Goal: Transaction & Acquisition: Purchase product/service

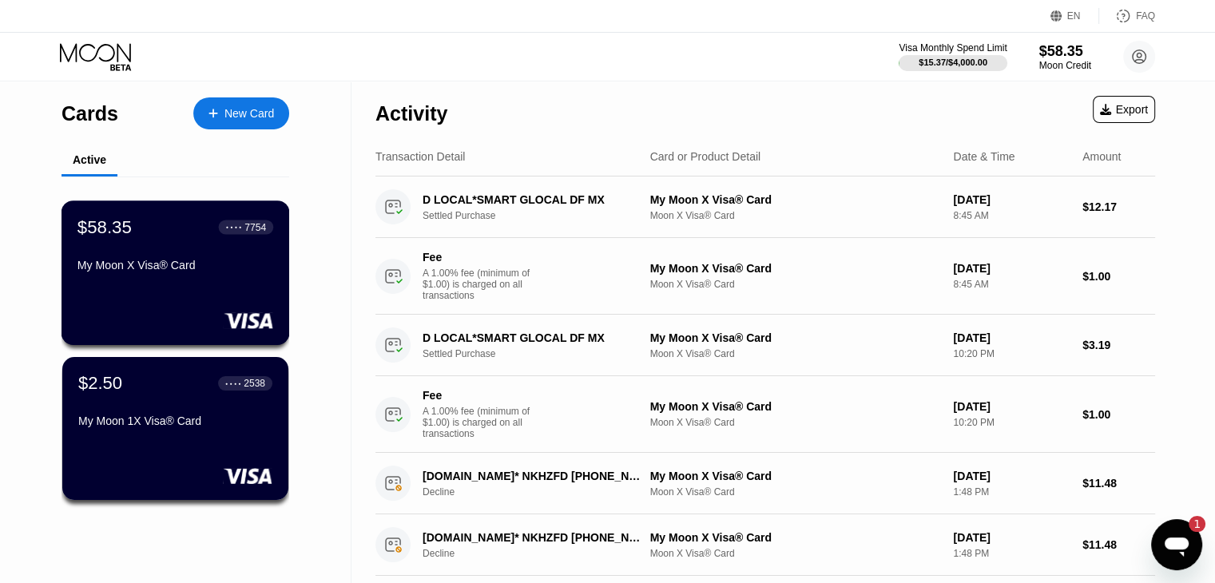
click at [200, 249] on div "$58.35 ● ● ● ● 7754 My Moon X Visa® Card" at bounding box center [175, 248] width 196 height 62
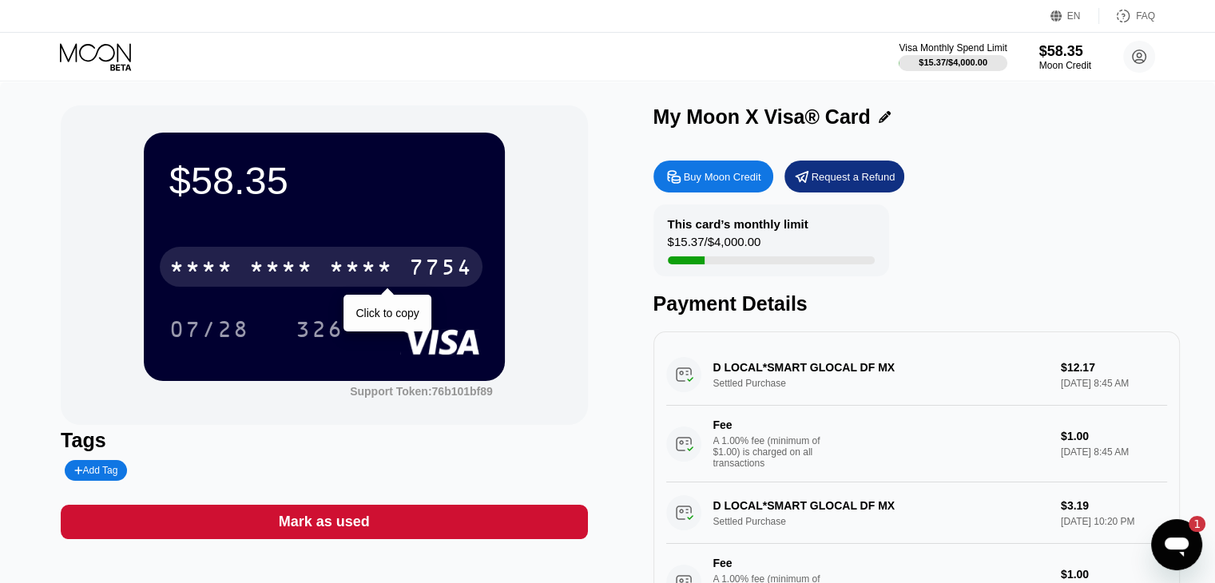
click at [380, 265] on div "* * * *" at bounding box center [361, 269] width 64 height 26
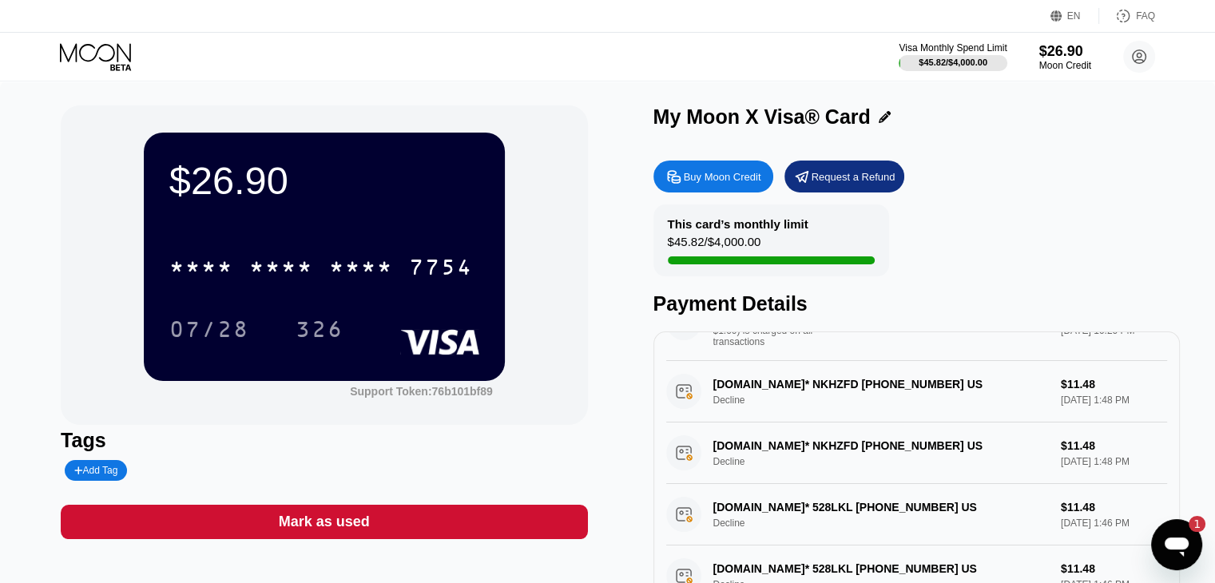
scroll to position [572, 0]
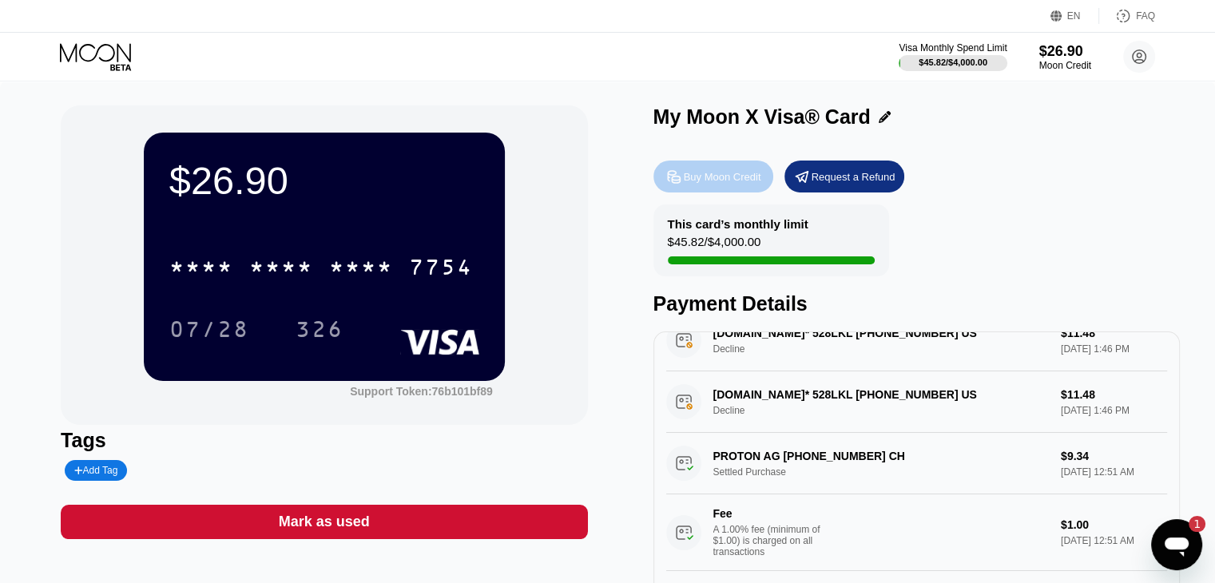
click at [725, 184] on div "Buy Moon Credit" at bounding box center [722, 177] width 77 height 14
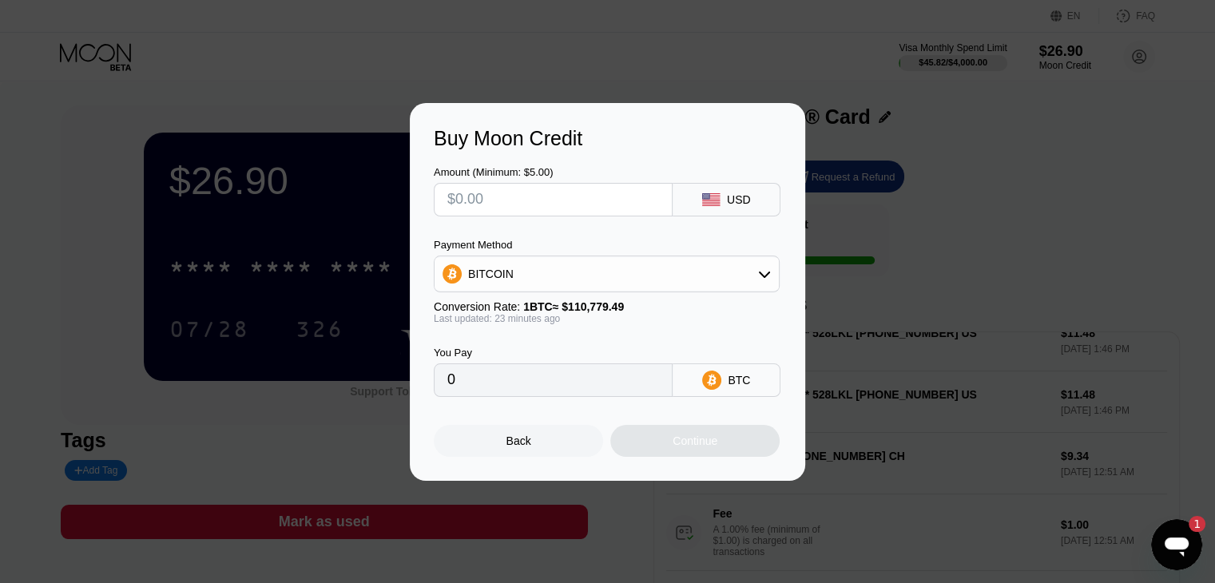
click at [607, 199] on input "text" at bounding box center [553, 200] width 212 height 32
type input "$7"
type input "0.00006330"
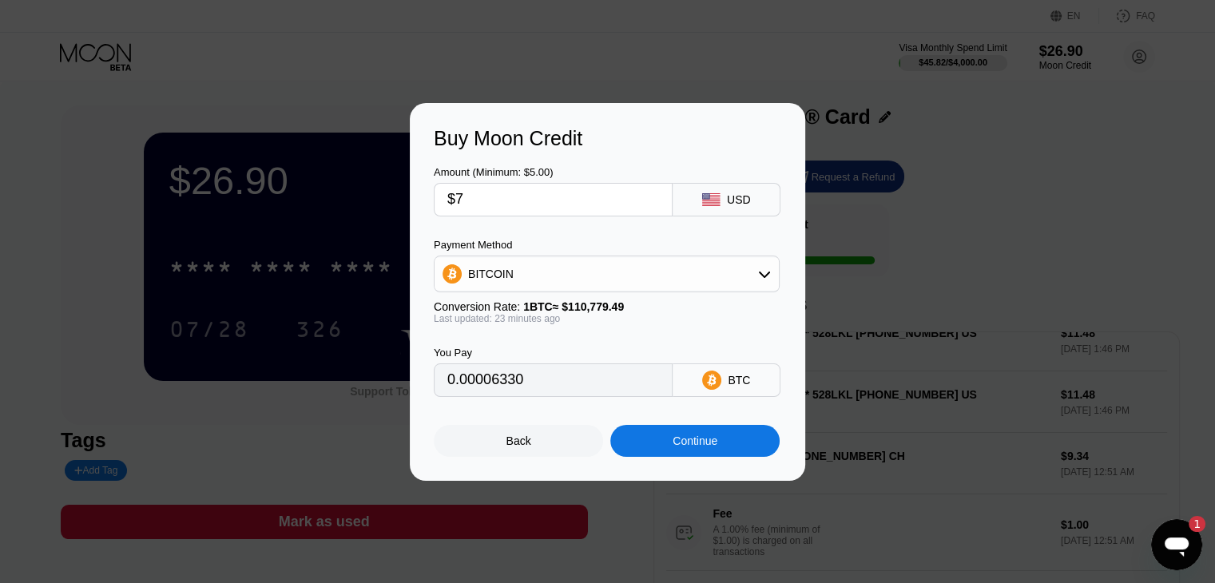
type input "$7"
type input "0"
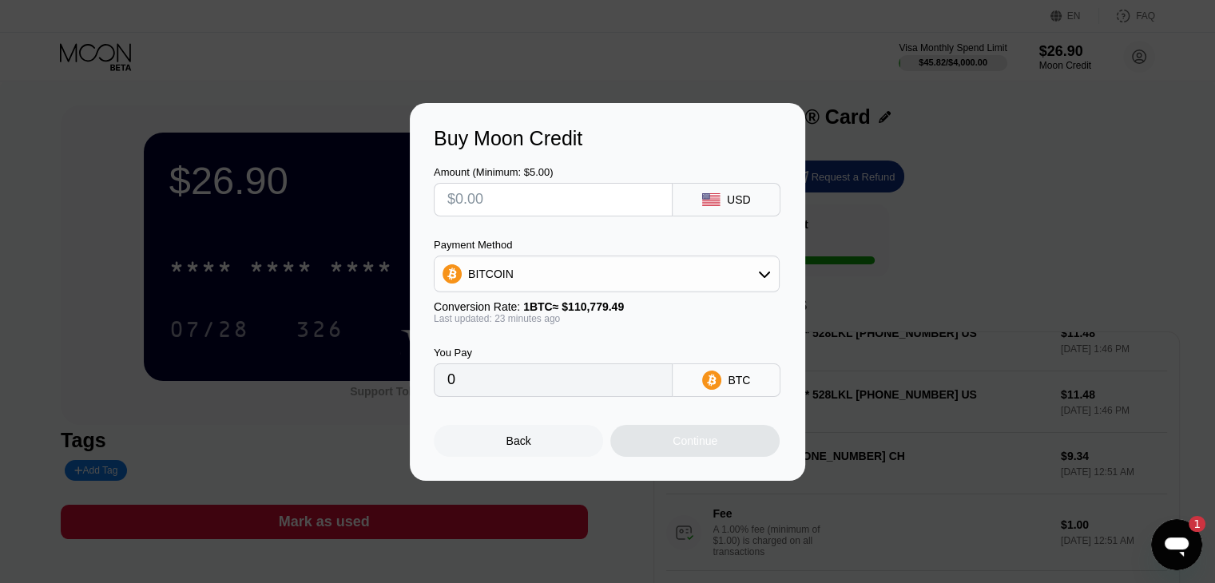
type input "$9"
type input "0.00008138"
type input "0"
type input "$8"
type input "0.00007234"
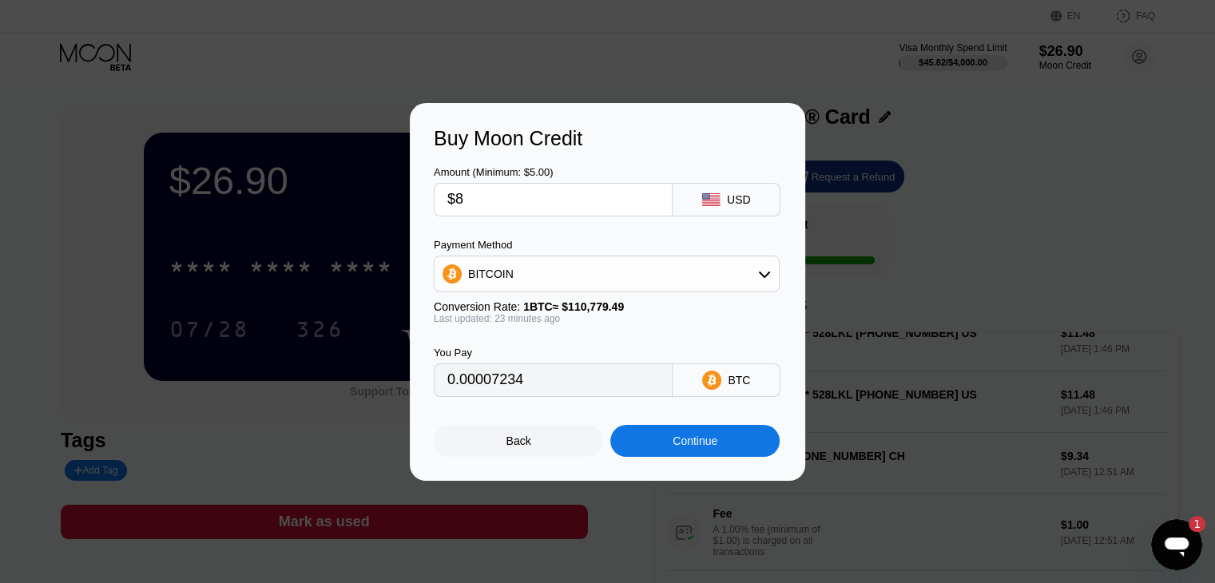
type input "$80"
type input "0.00072337"
type input "$80"
click at [623, 292] on div "BITCOIN" at bounding box center [607, 274] width 346 height 37
click at [757, 263] on div "BITCOIN" at bounding box center [607, 274] width 344 height 32
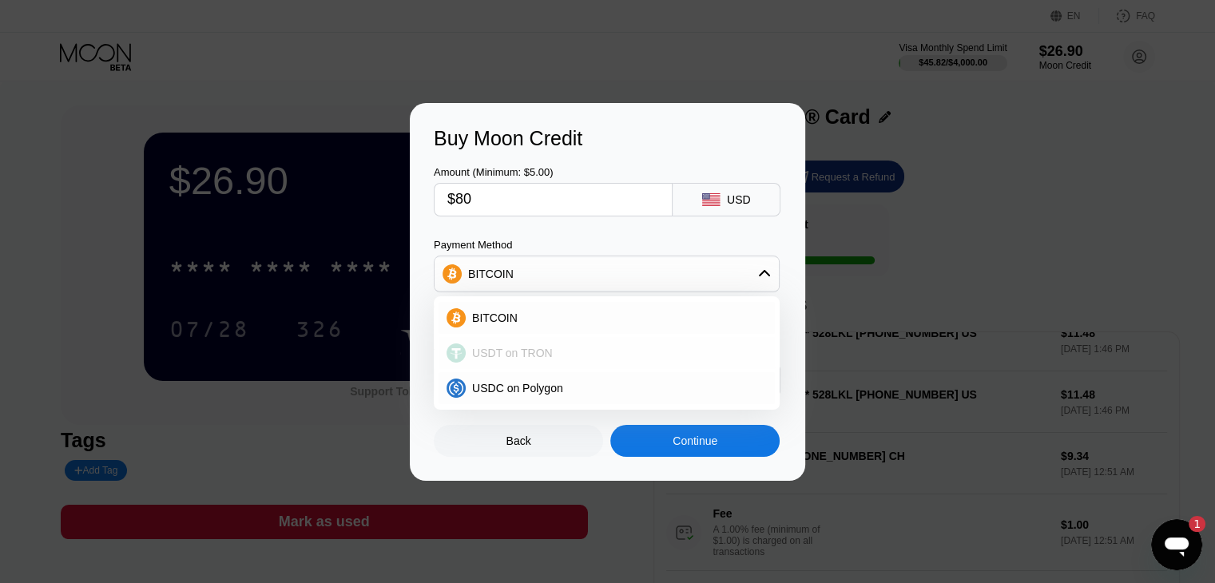
scroll to position [128, 0]
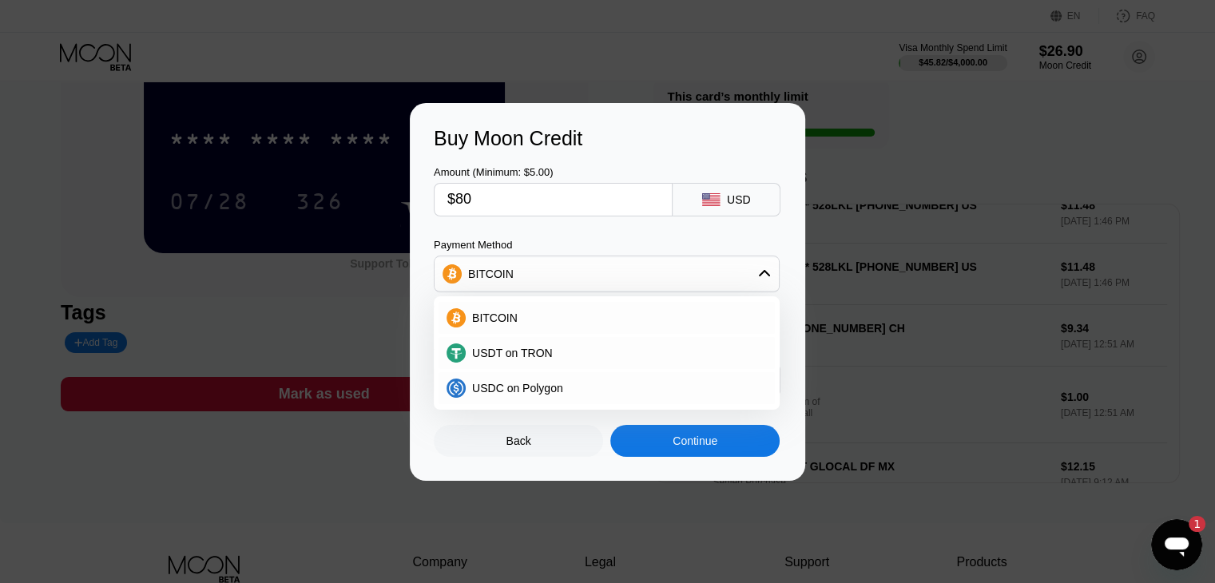
click at [536, 447] on div "Back" at bounding box center [518, 441] width 169 height 32
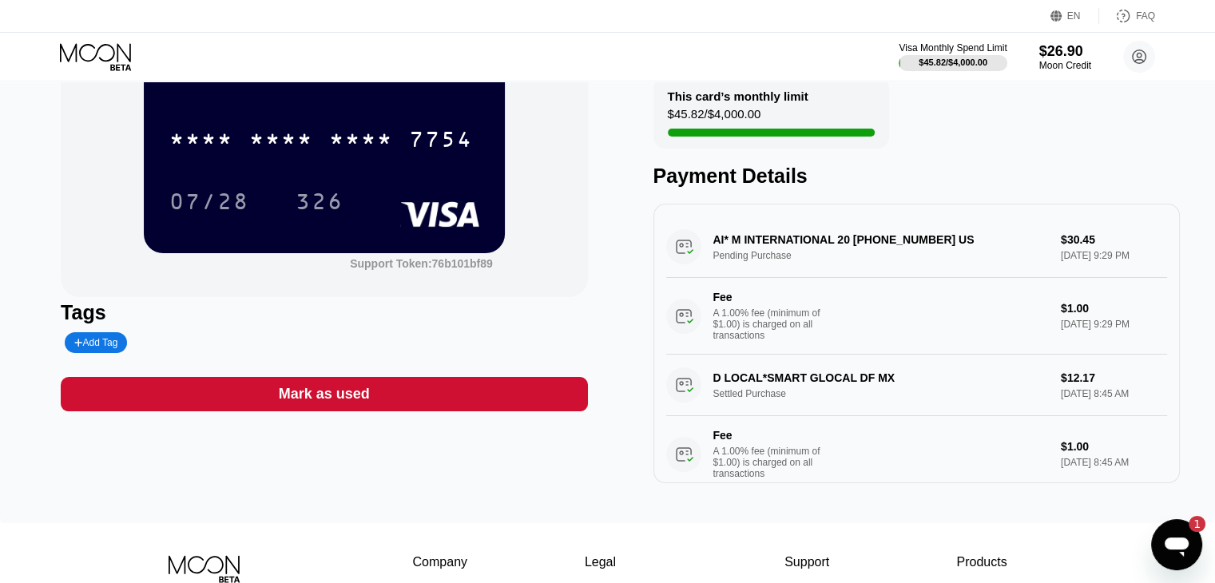
scroll to position [0, 0]
